Goal: Information Seeking & Learning: Understand process/instructions

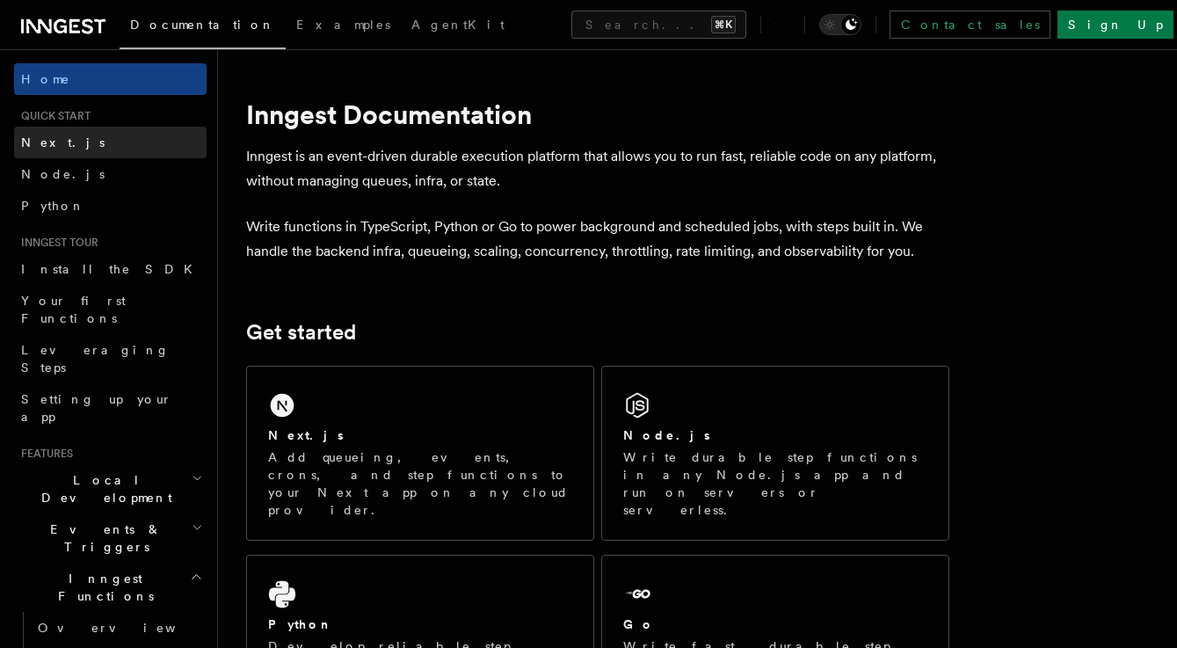
click at [62, 137] on link "Next.js" at bounding box center [110, 143] width 193 height 32
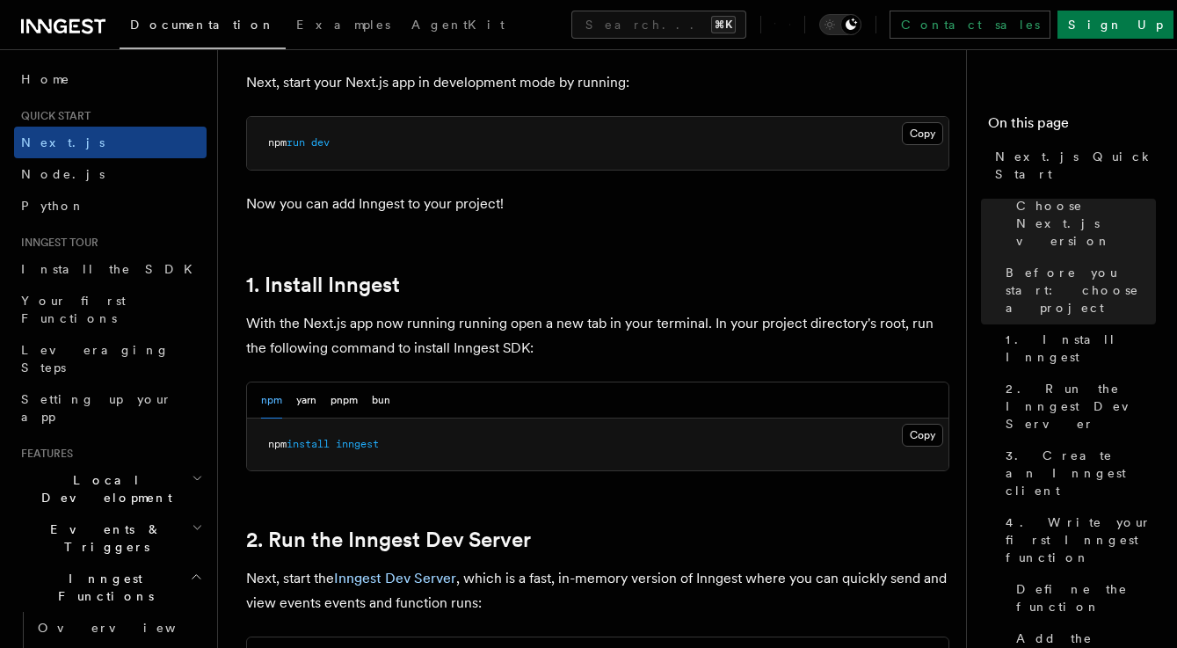
scroll to position [835, 0]
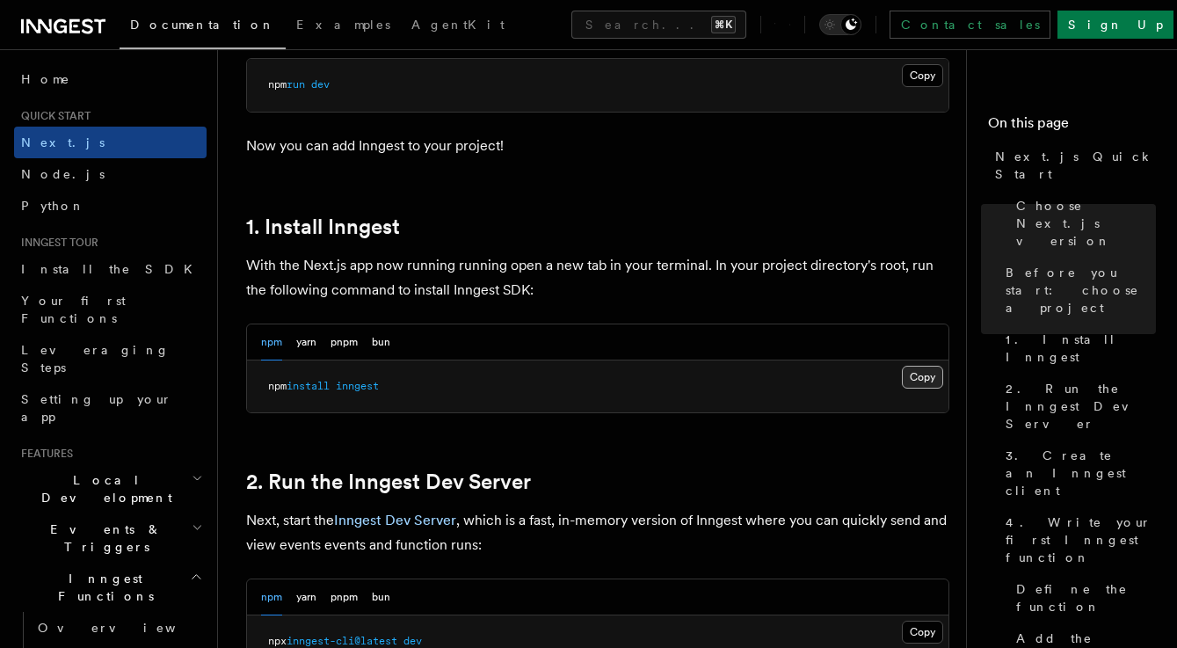
click at [914, 381] on button "Copy Copied" at bounding box center [922, 377] width 41 height 23
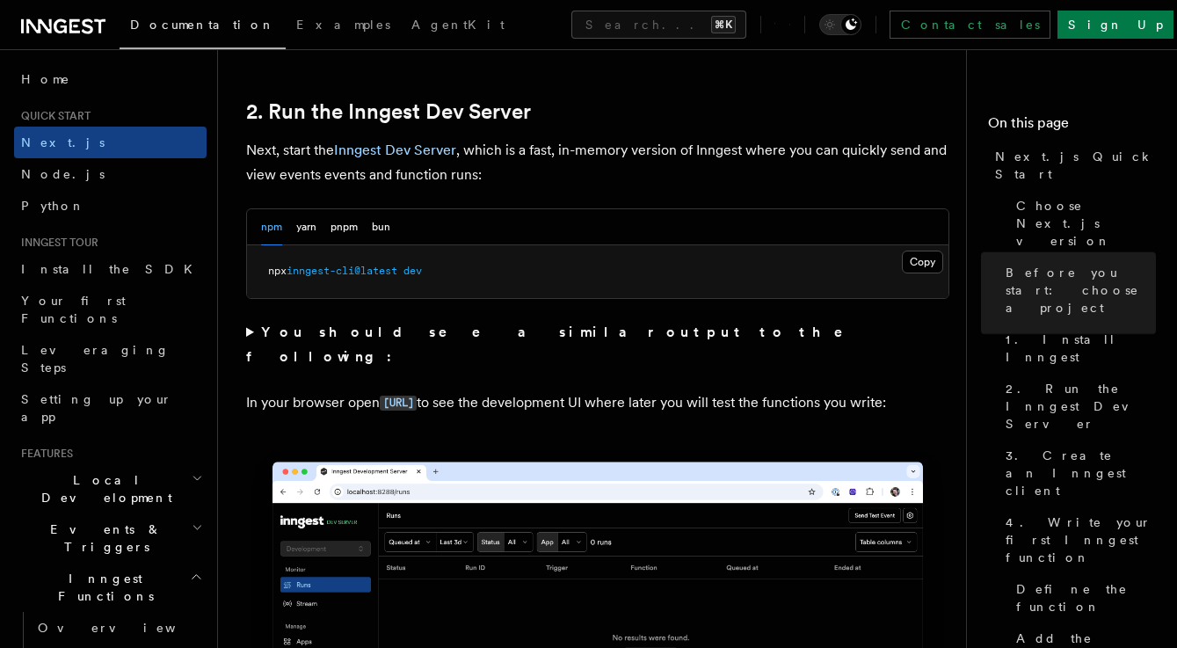
scroll to position [1225, 0]
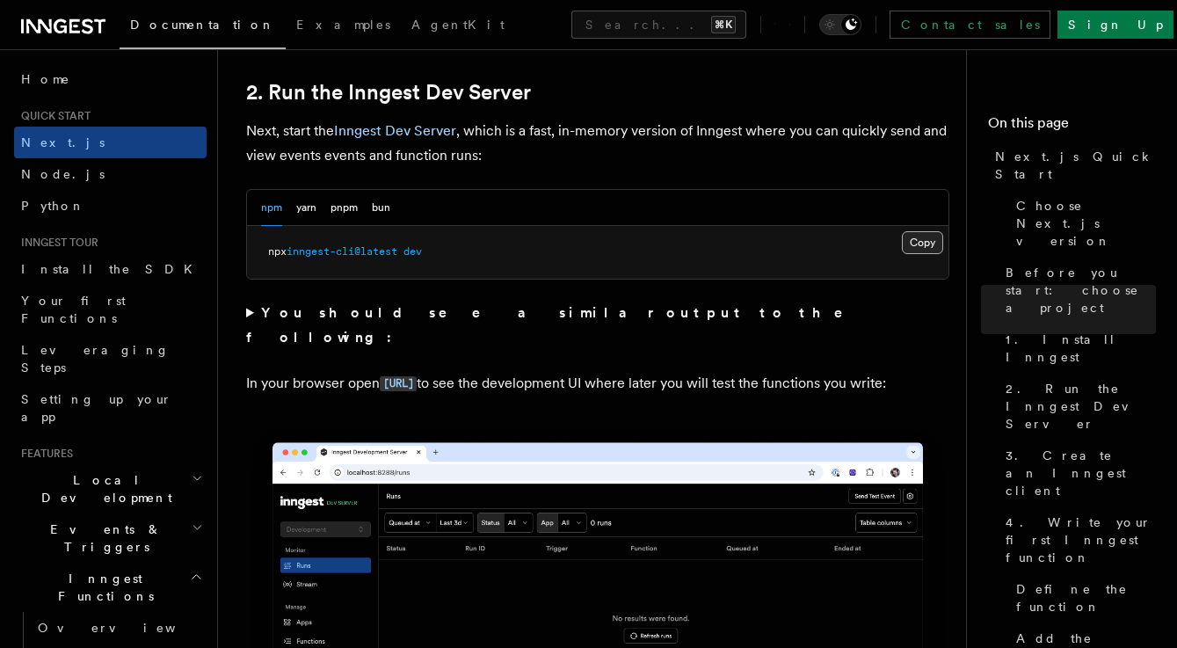
click at [916, 244] on button "Copy Copied" at bounding box center [922, 242] width 41 height 23
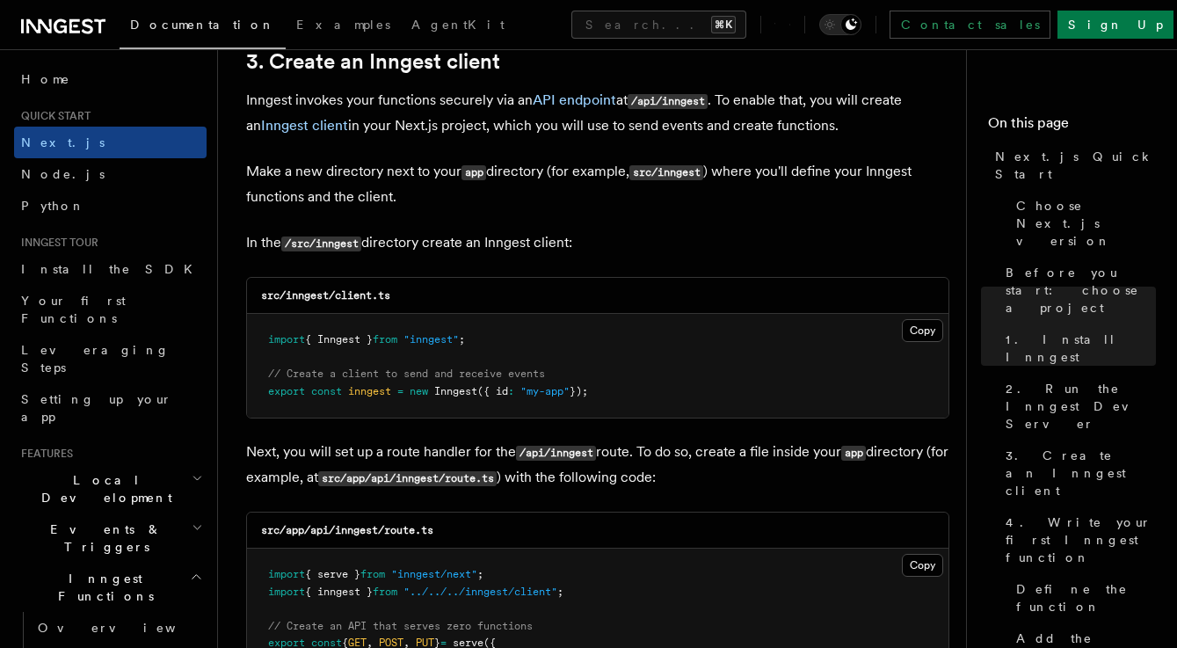
scroll to position [2104, 0]
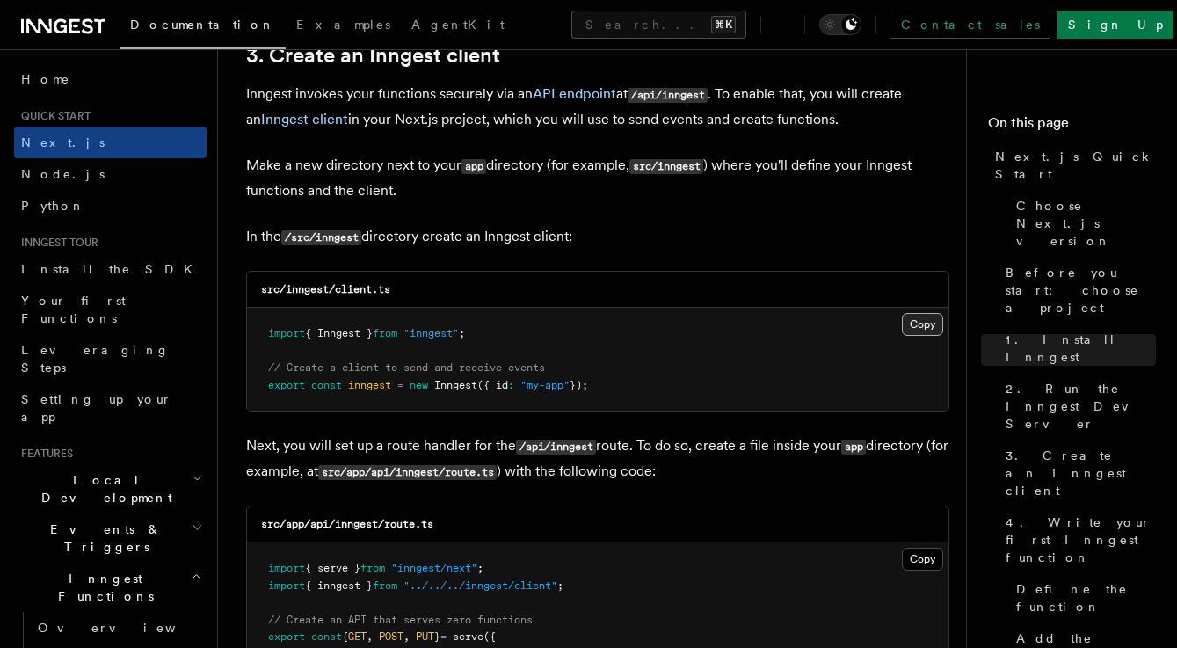
click at [915, 323] on button "Copy Copied" at bounding box center [922, 324] width 41 height 23
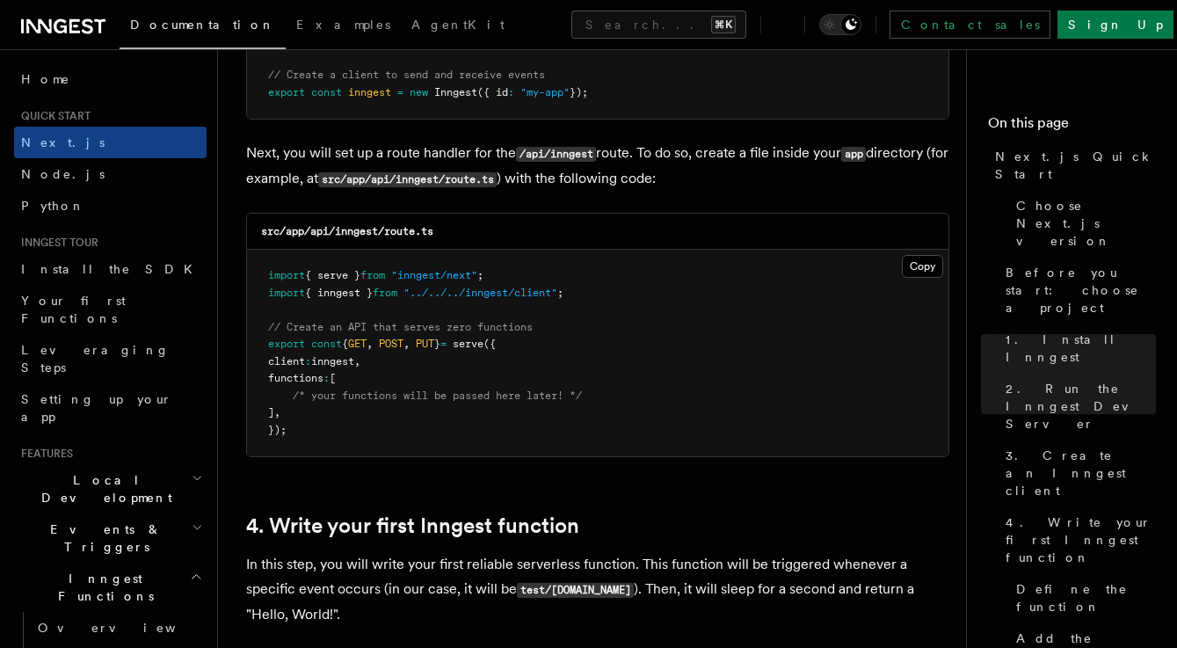
scroll to position [2410, 0]
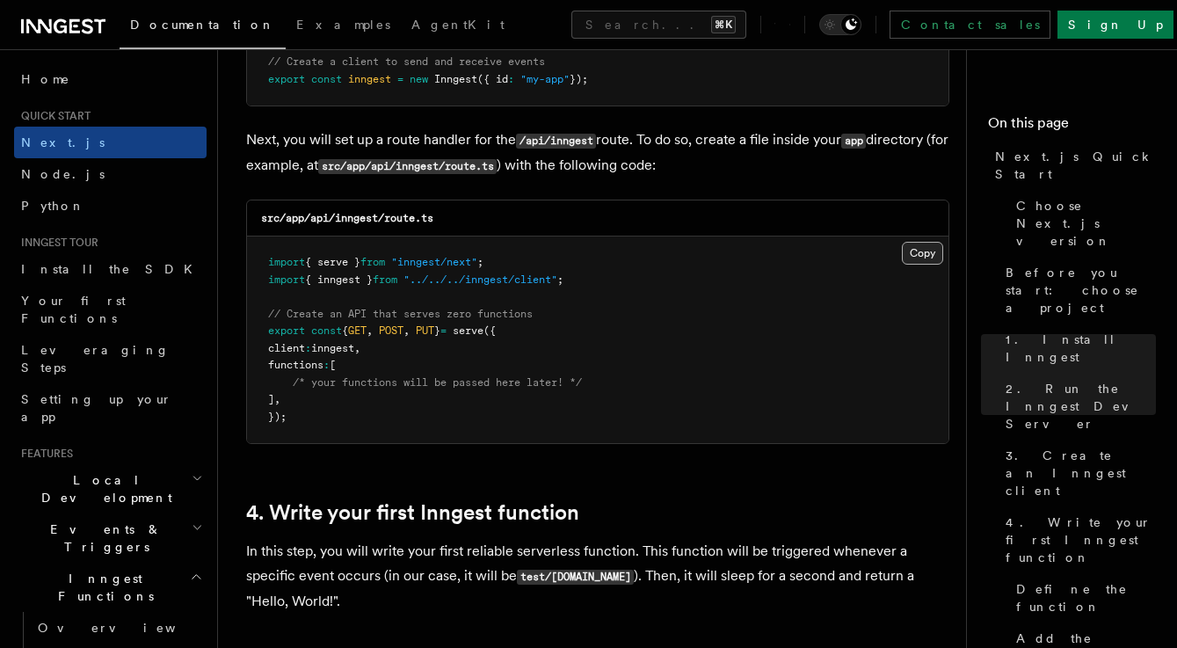
click at [924, 256] on button "Copy Copied" at bounding box center [922, 253] width 41 height 23
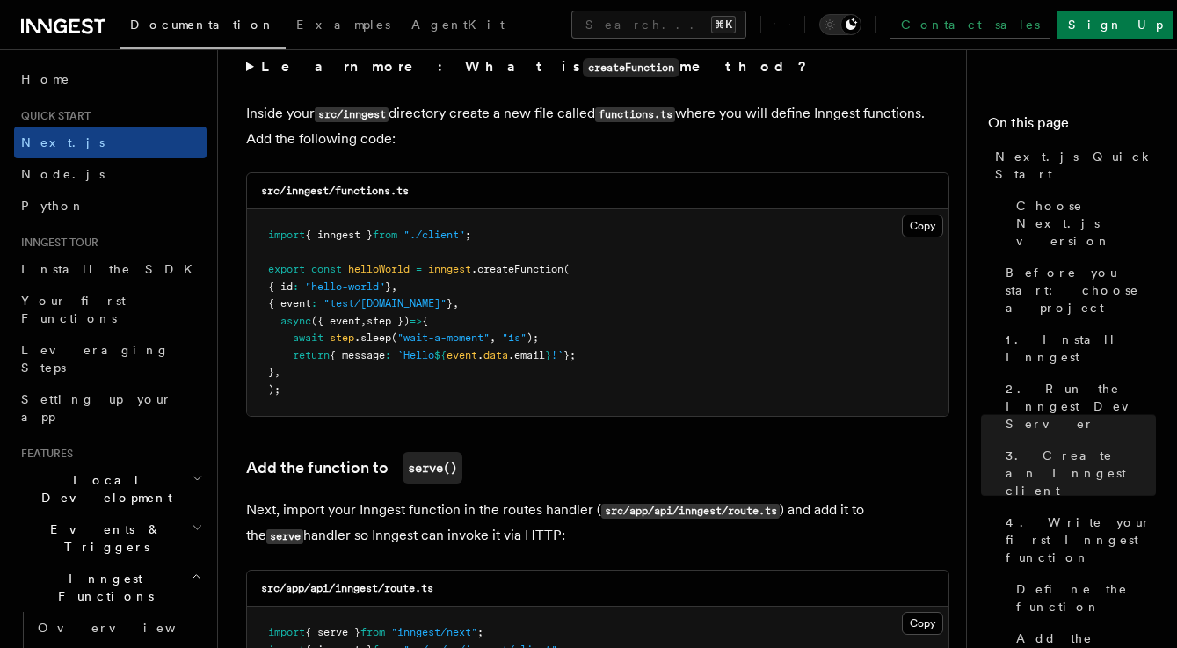
scroll to position [3097, 0]
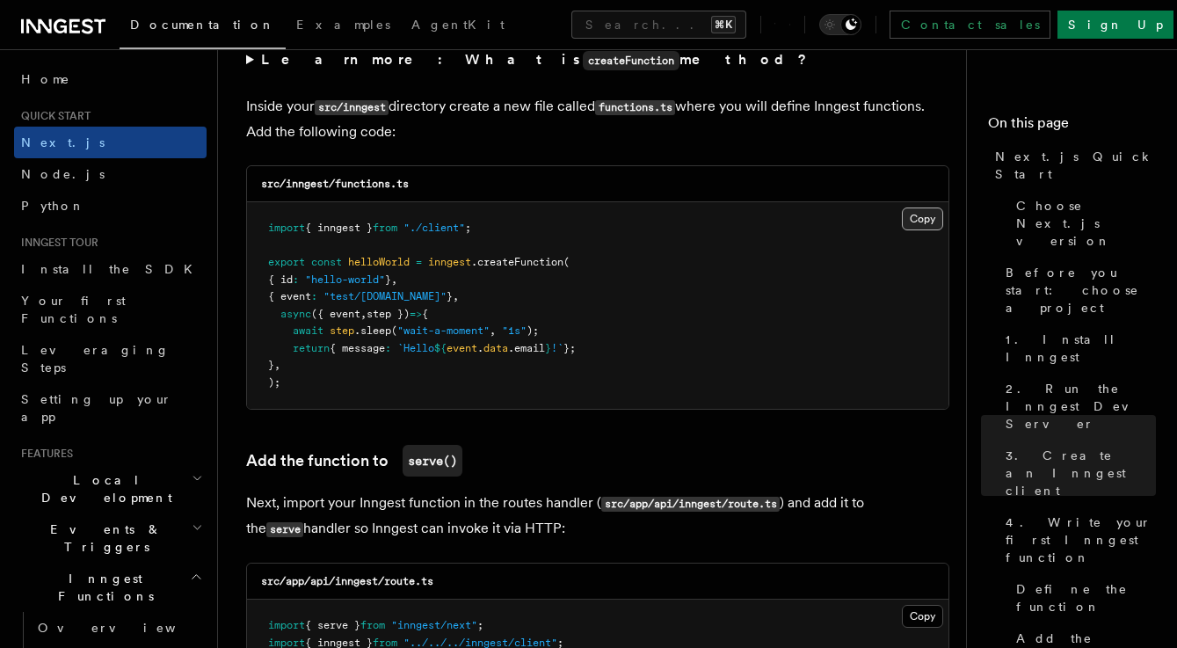
click at [926, 230] on button "Copy Copied" at bounding box center [922, 218] width 41 height 23
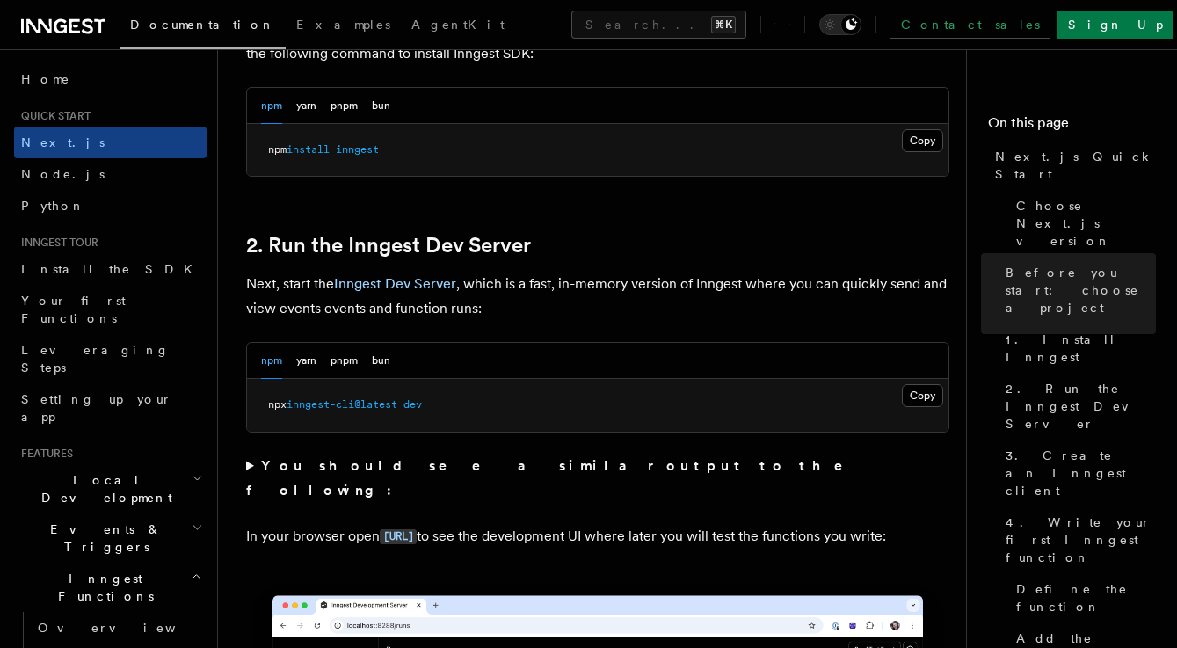
scroll to position [1074, 0]
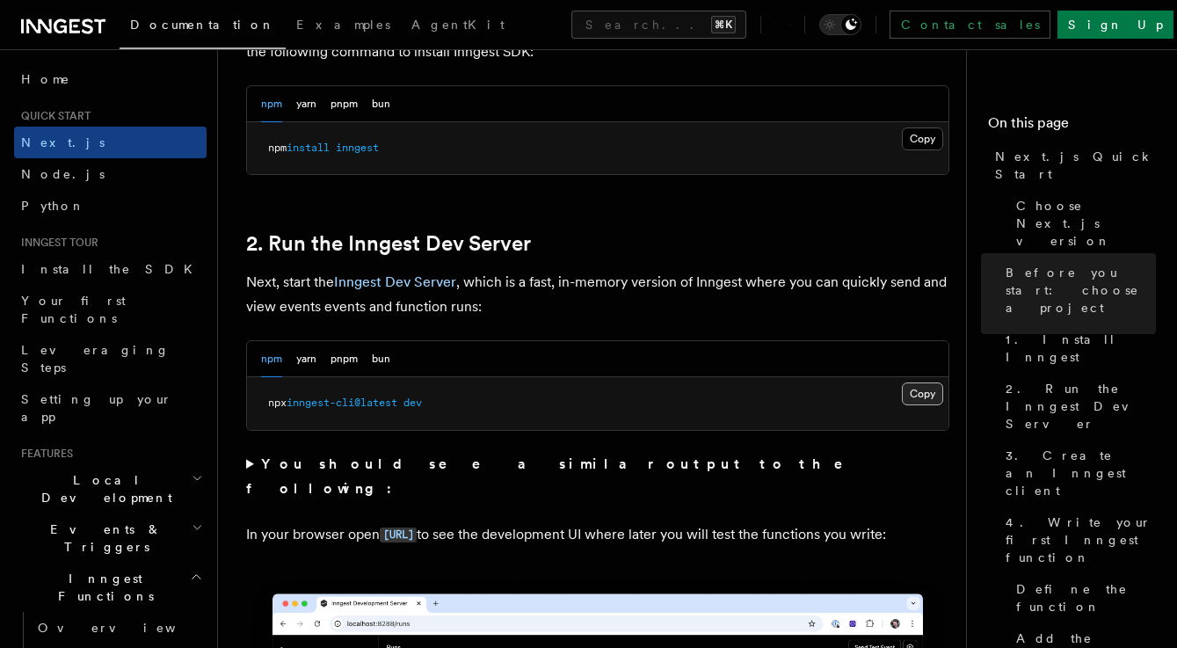
click at [917, 391] on button "Copy Copied" at bounding box center [922, 393] width 41 height 23
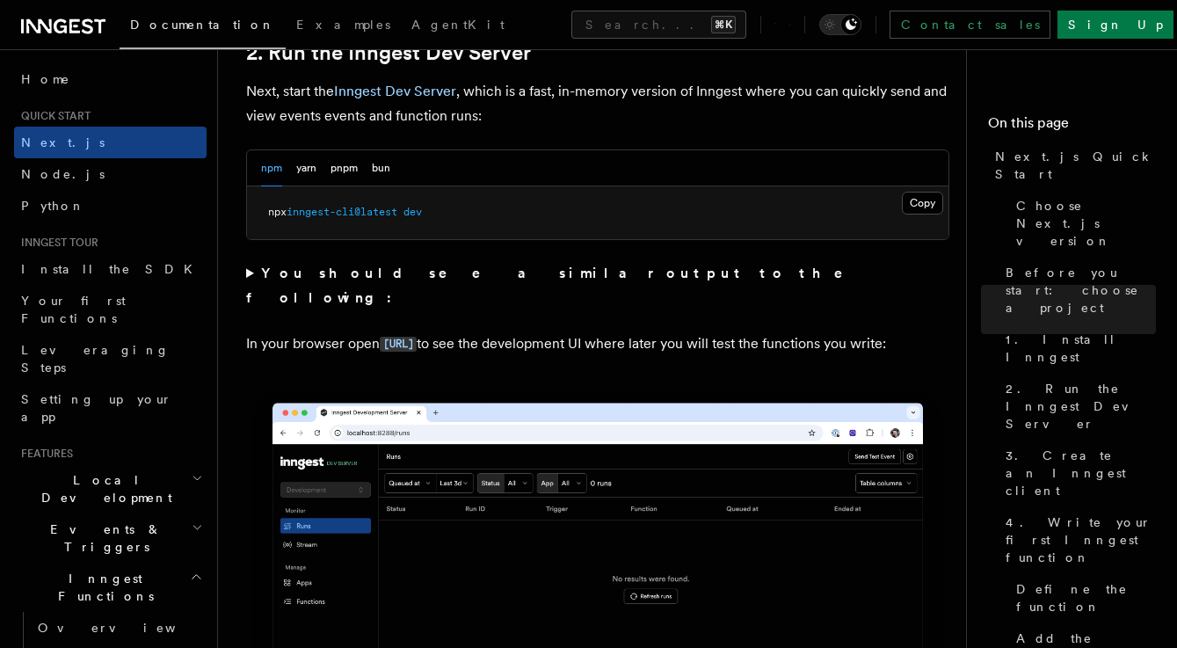
scroll to position [1260, 0]
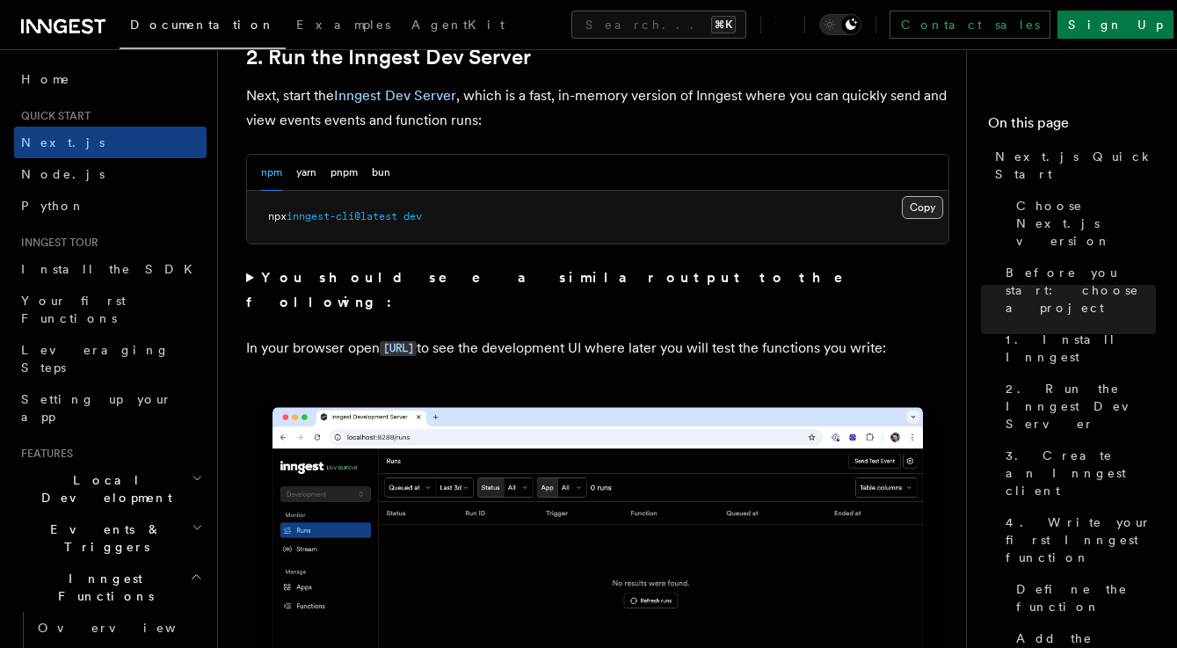
click at [926, 206] on button "Copy Copied" at bounding box center [922, 207] width 41 height 23
click at [928, 205] on button "Copy Copied" at bounding box center [922, 207] width 41 height 23
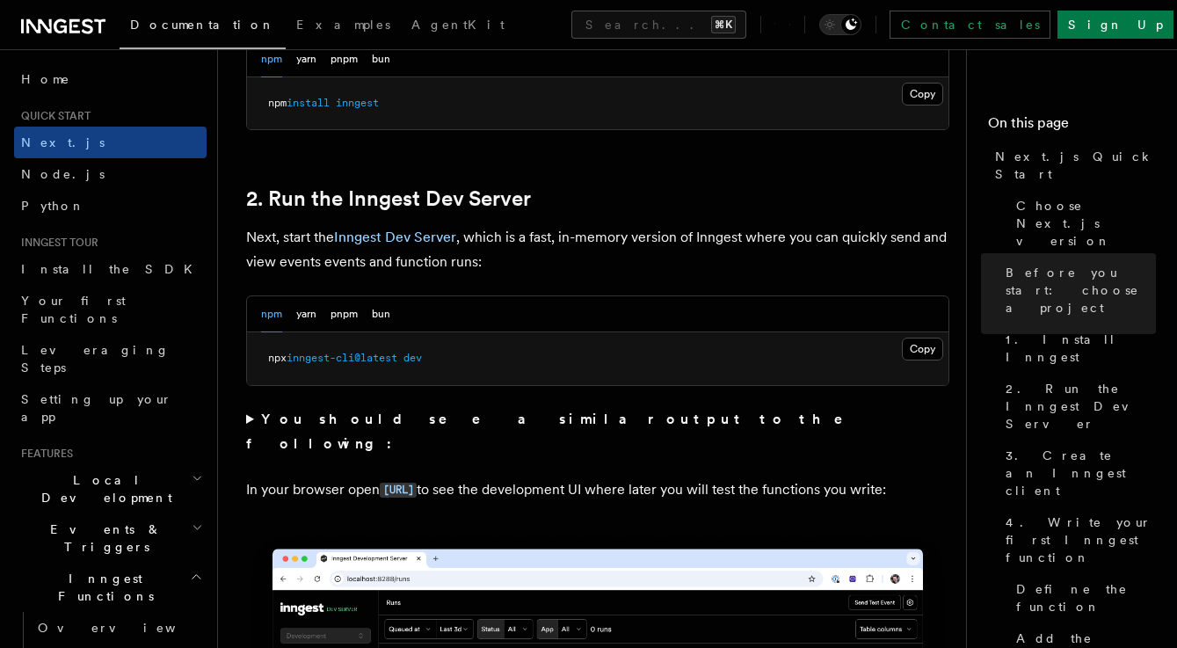
scroll to position [1128, 0]
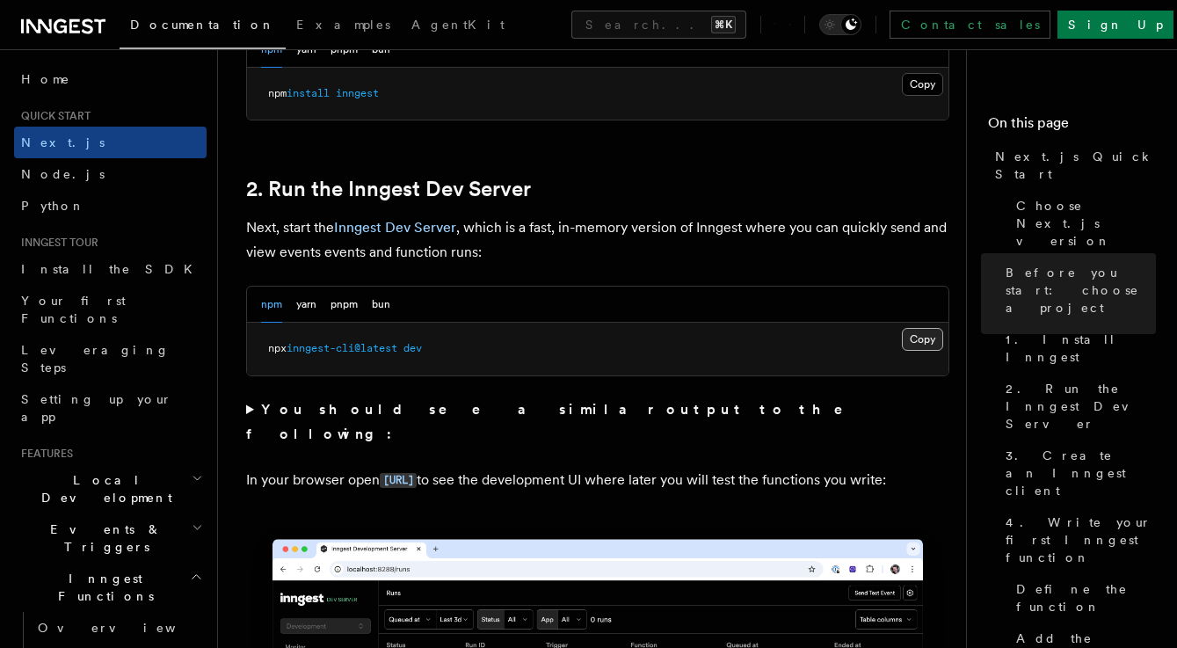
click at [925, 339] on button "Copy Copied" at bounding box center [922, 339] width 41 height 23
click at [928, 334] on button "Copy Copied" at bounding box center [922, 339] width 41 height 23
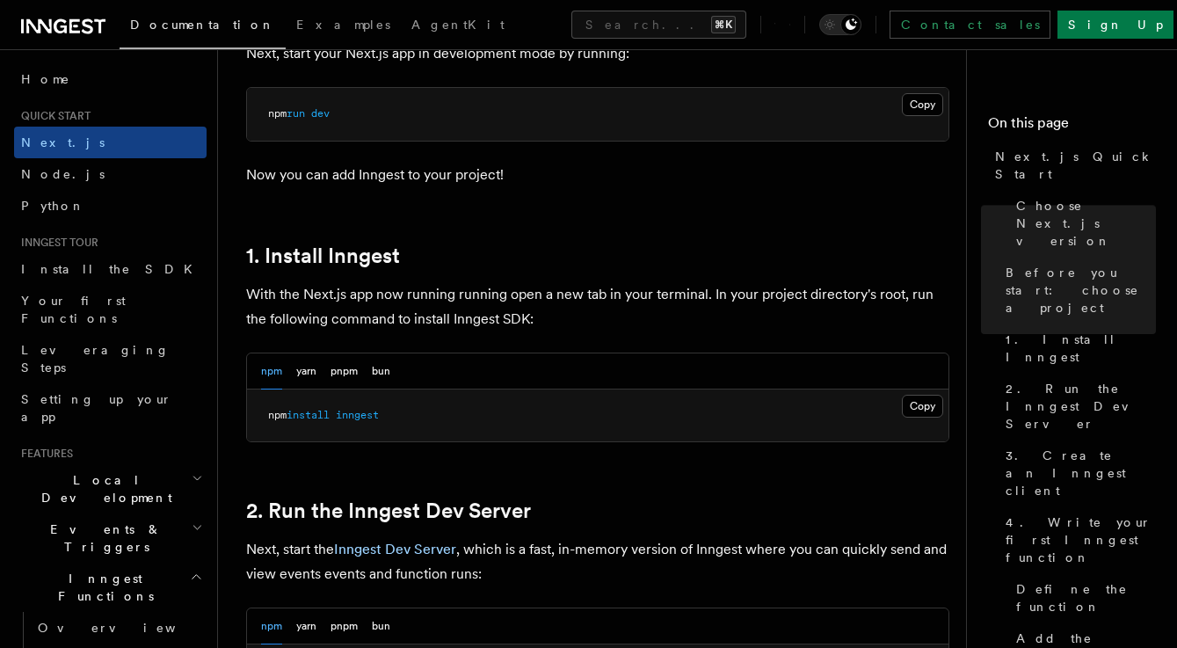
scroll to position [797, 0]
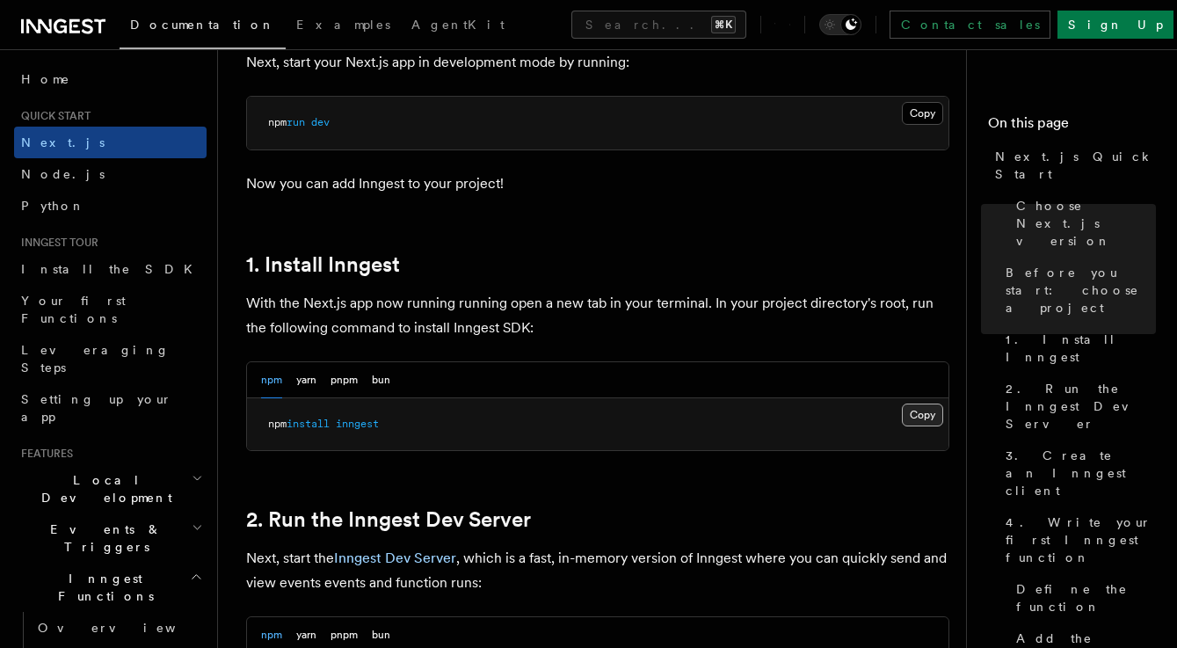
click at [918, 415] on button "Copy Copied" at bounding box center [922, 415] width 41 height 23
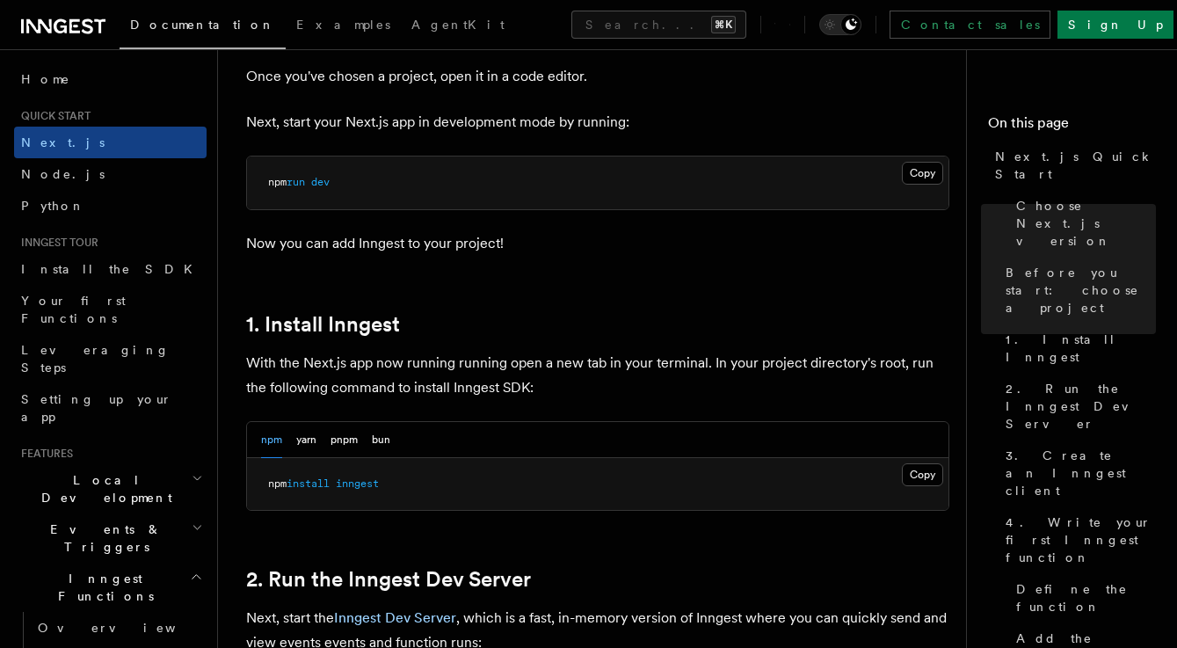
scroll to position [735, 0]
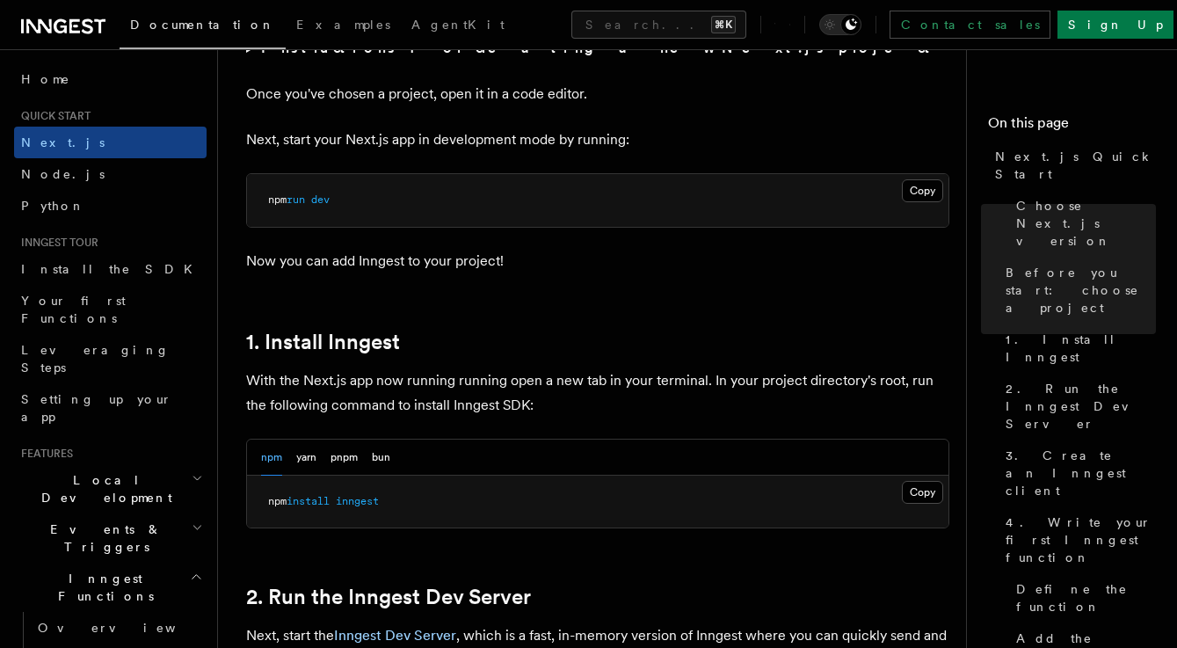
scroll to position [719, 0]
click at [921, 192] on button "Copy Copied" at bounding box center [922, 191] width 41 height 23
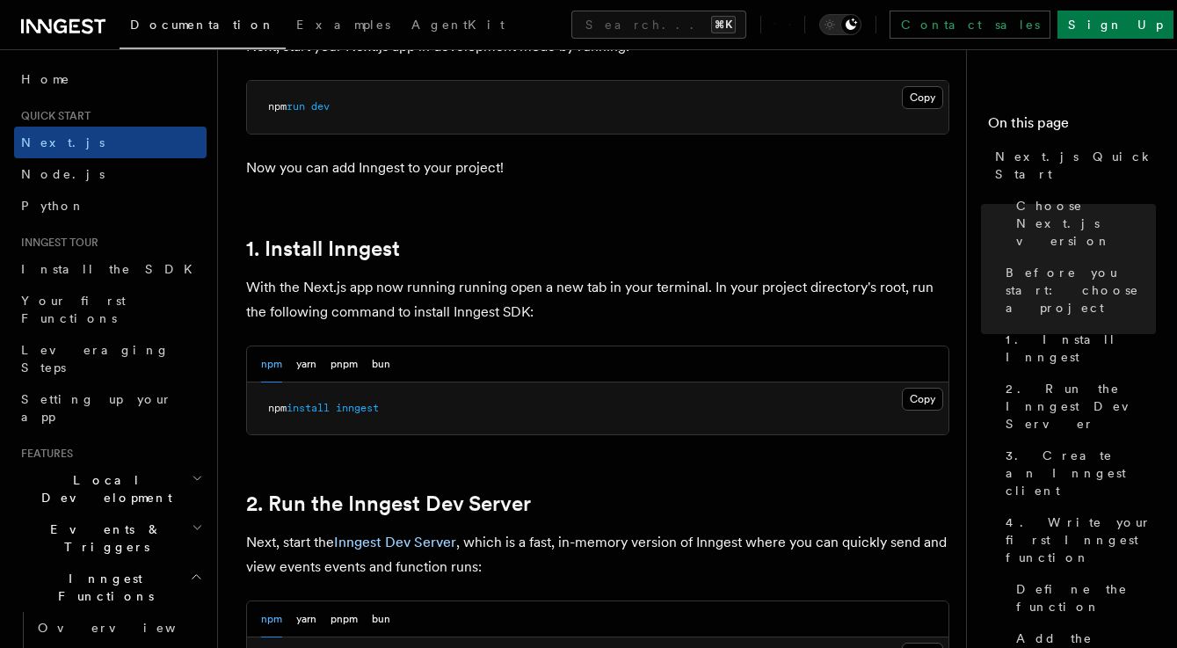
scroll to position [819, 0]
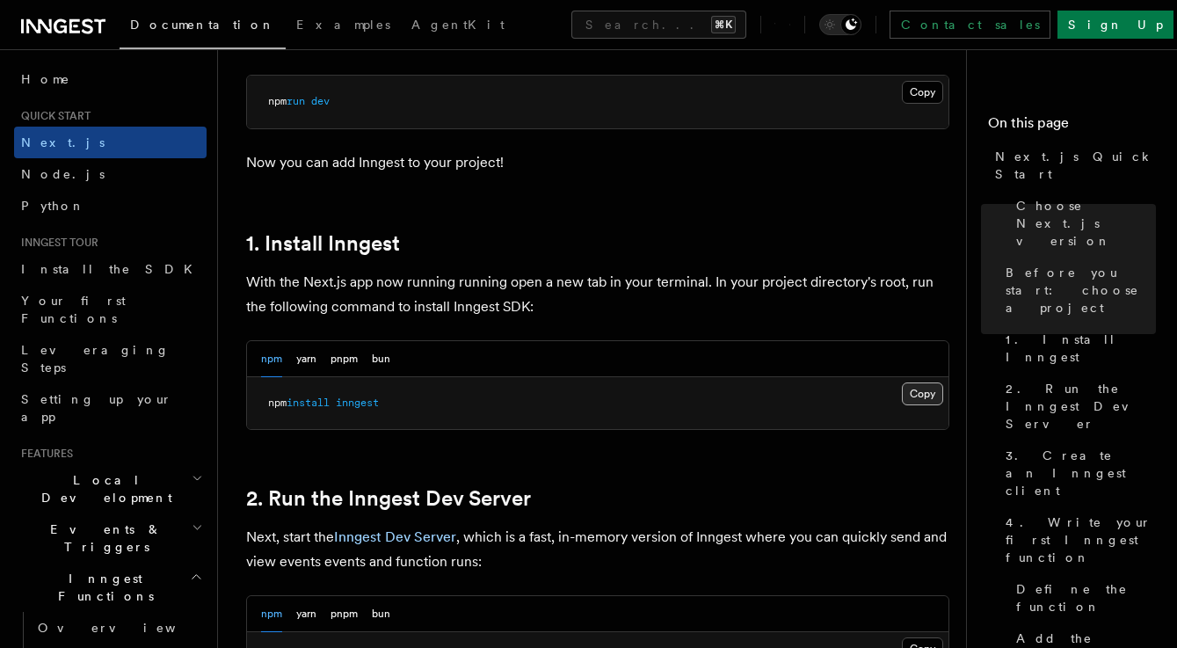
click at [924, 392] on button "Copy Copied" at bounding box center [922, 393] width 41 height 23
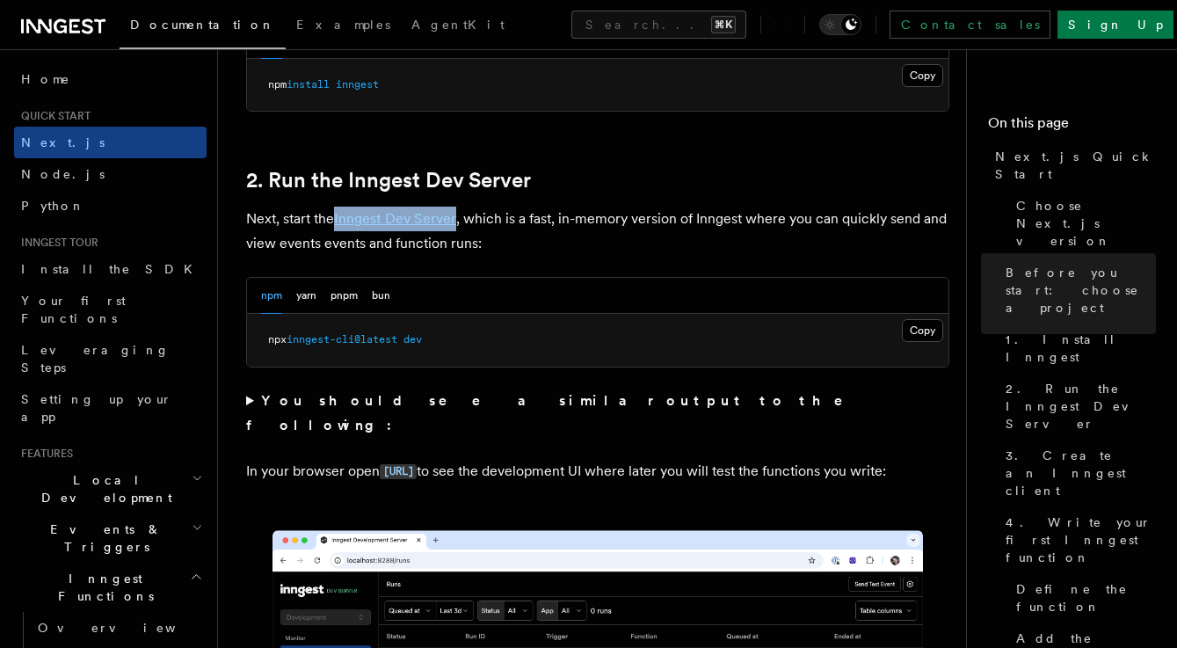
scroll to position [1139, 0]
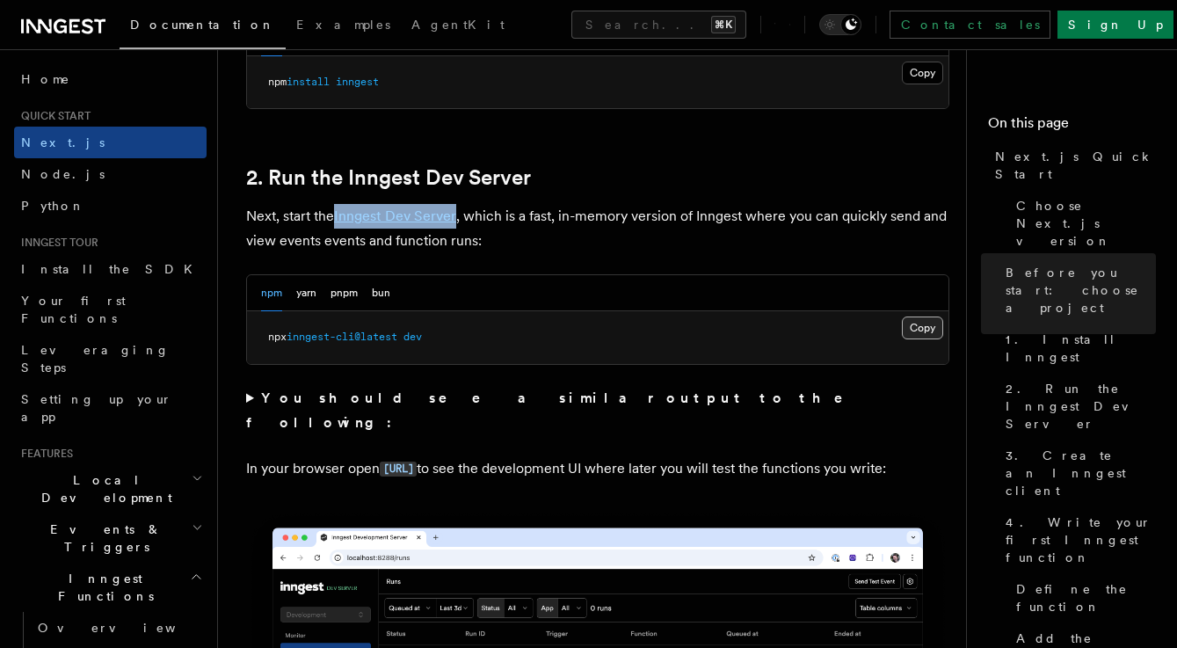
click at [924, 331] on button "Copy Copied" at bounding box center [922, 328] width 41 height 23
click at [490, 282] on div "npm yarn pnpm bun" at bounding box center [598, 293] width 702 height 36
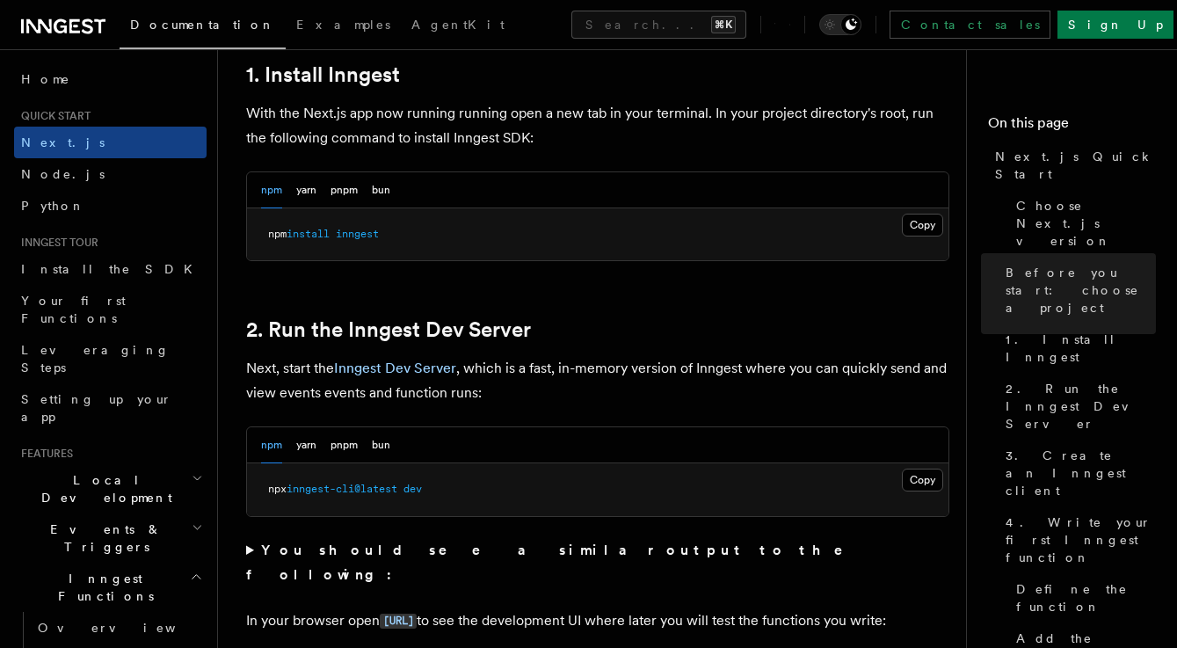
scroll to position [976, 0]
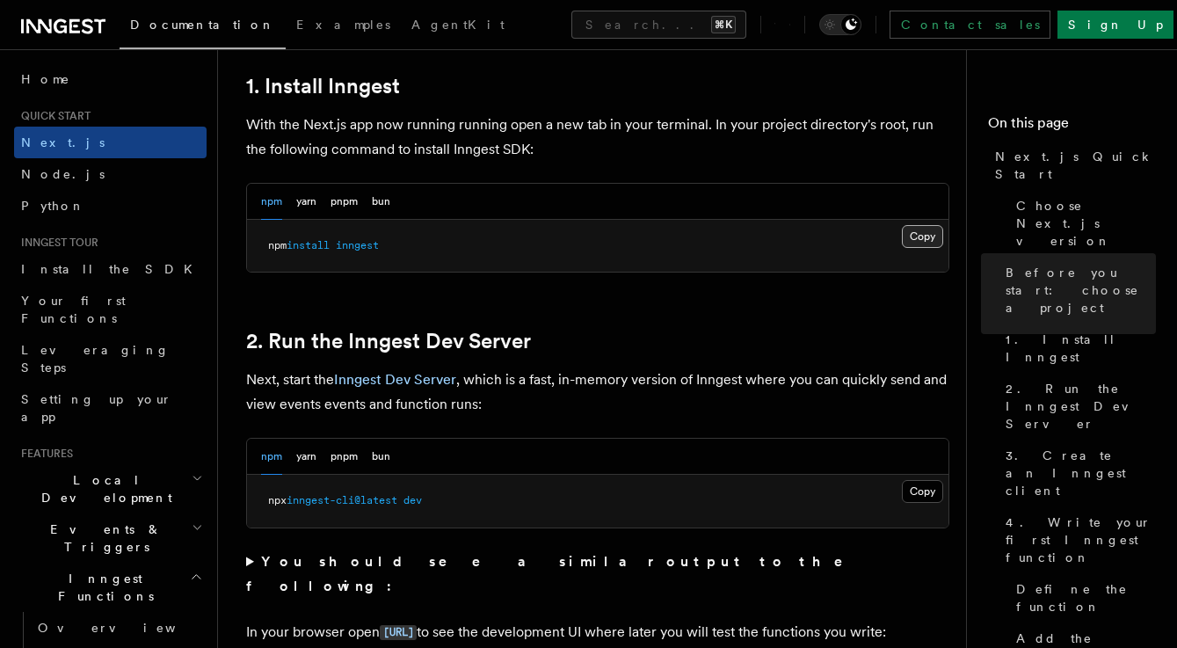
click at [918, 231] on button "Copy Copied" at bounding box center [922, 236] width 41 height 23
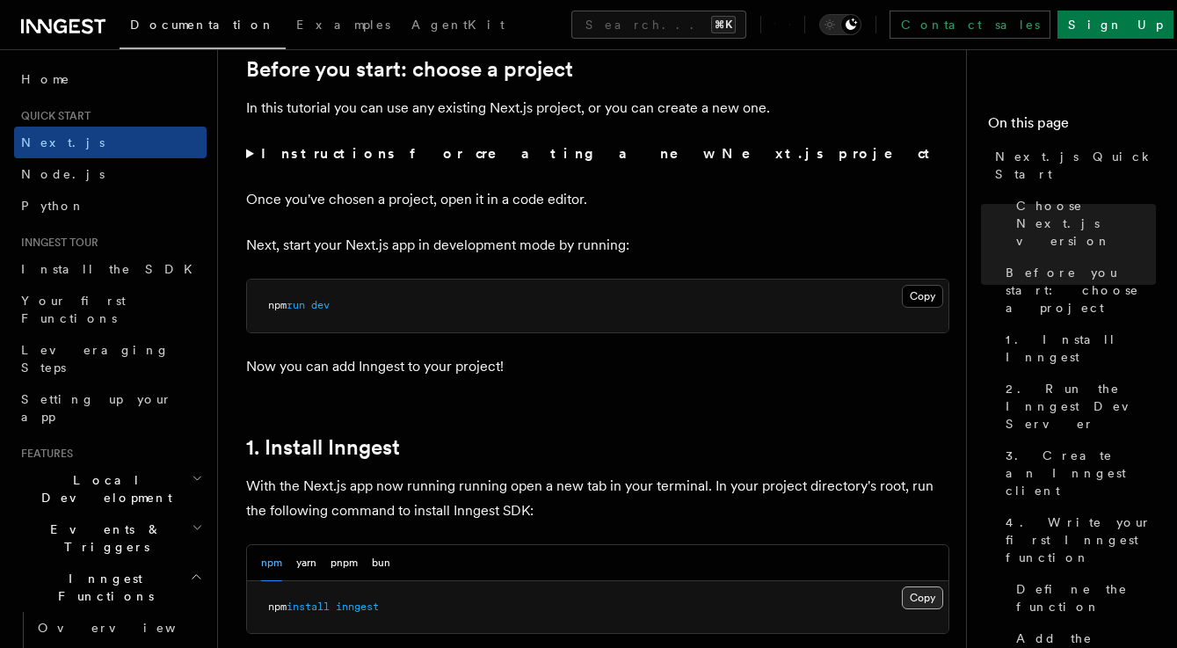
scroll to position [613, 0]
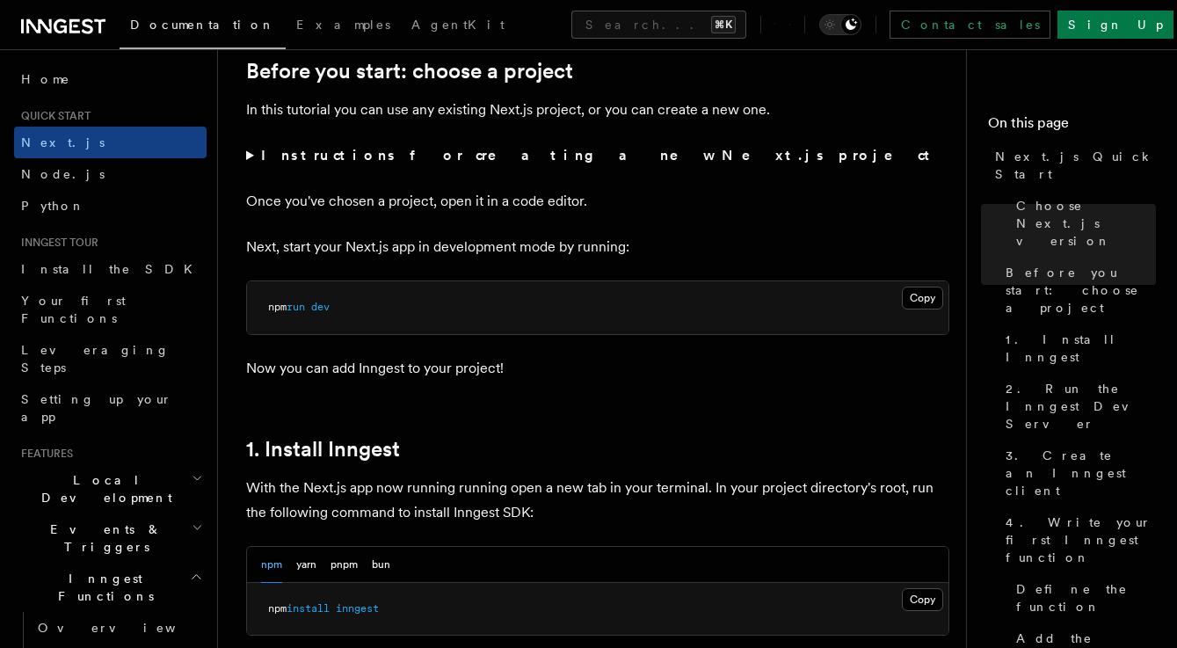
click at [968, 161] on nav "On this page Next.js Quick Start Choose Next.js version Before you start: choos…" at bounding box center [1071, 348] width 211 height 599
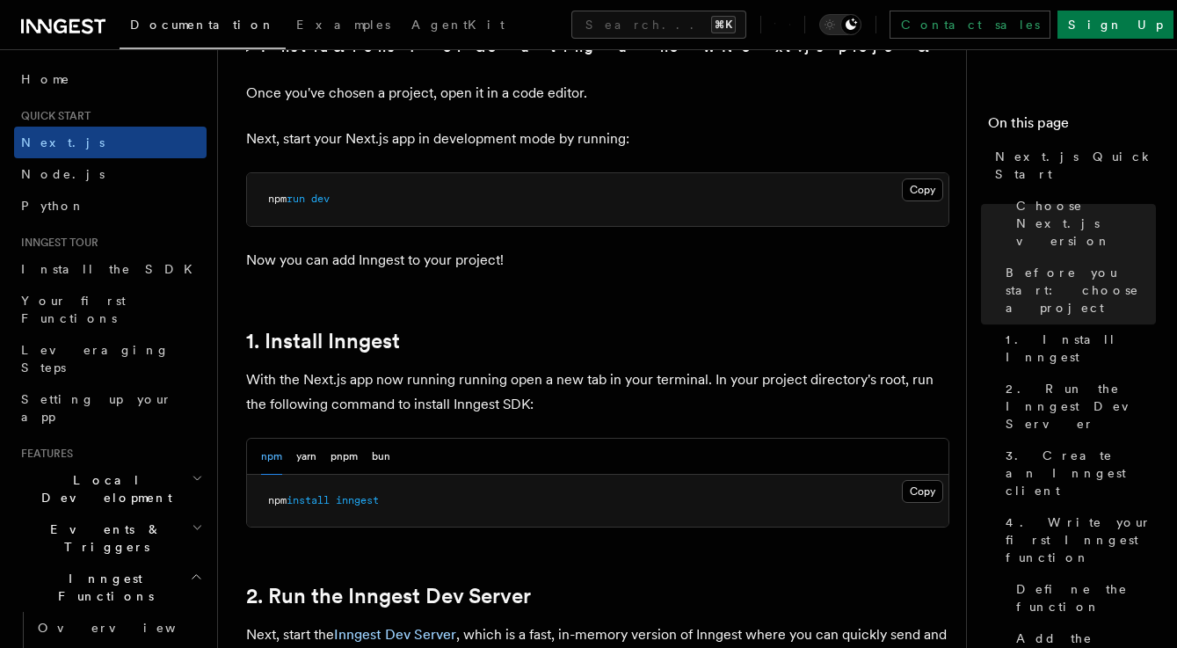
scroll to position [827, 0]
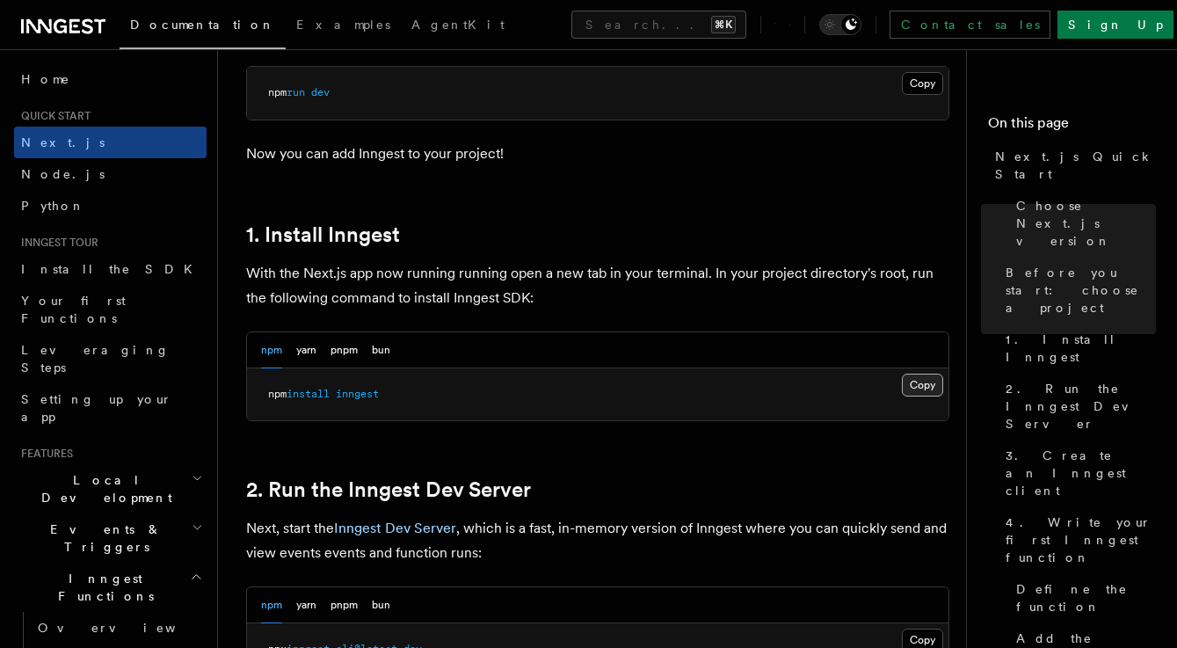
click at [911, 382] on button "Copy Copied" at bounding box center [922, 385] width 41 height 23
